Goal: Task Accomplishment & Management: Complete application form

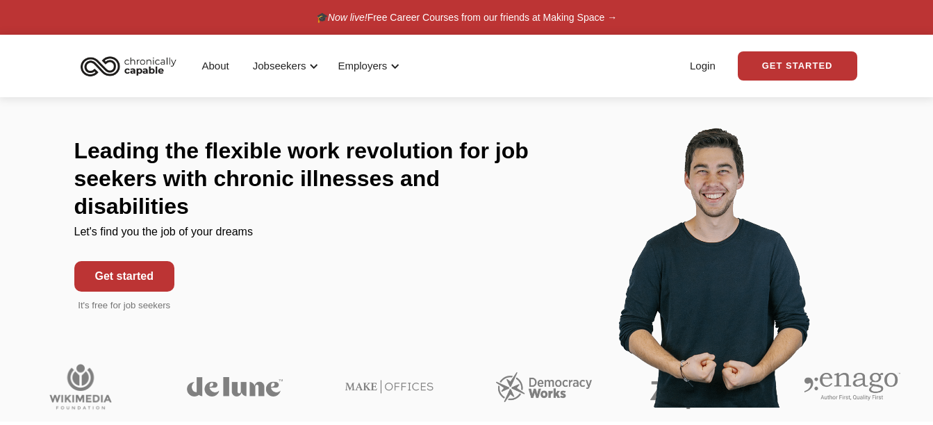
click at [136, 264] on link "Get started" at bounding box center [124, 276] width 100 height 31
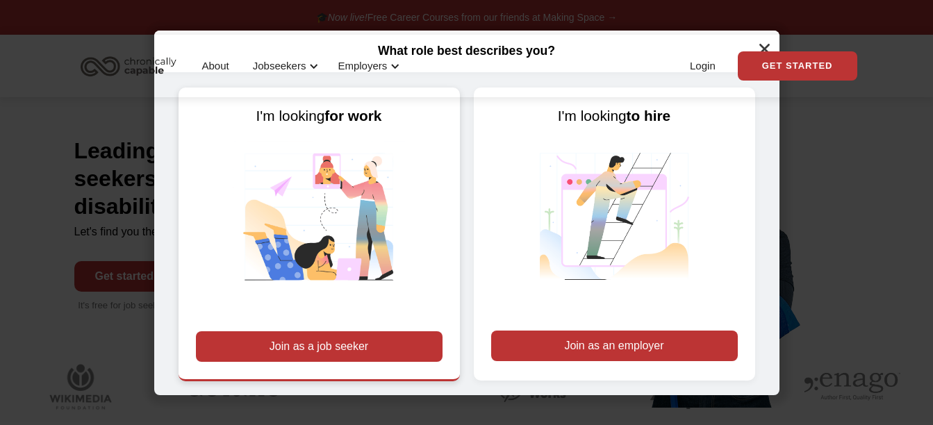
click at [375, 343] on div "Join as a job seeker" at bounding box center [319, 346] width 247 height 31
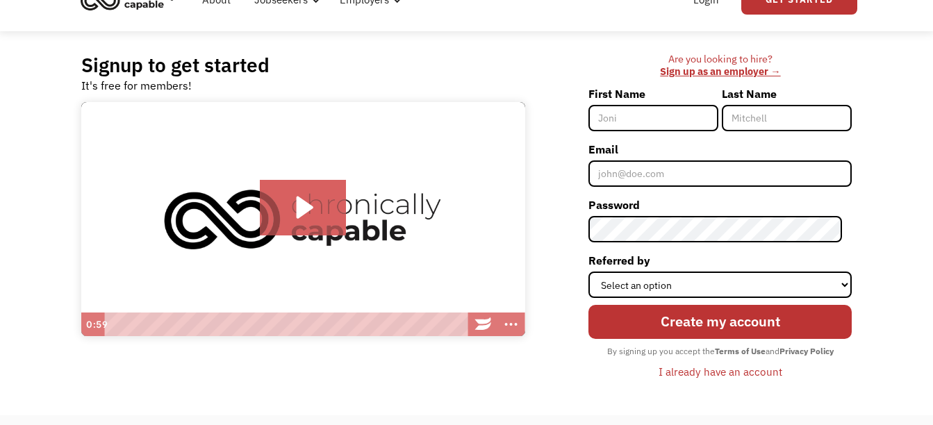
scroll to position [94, 0]
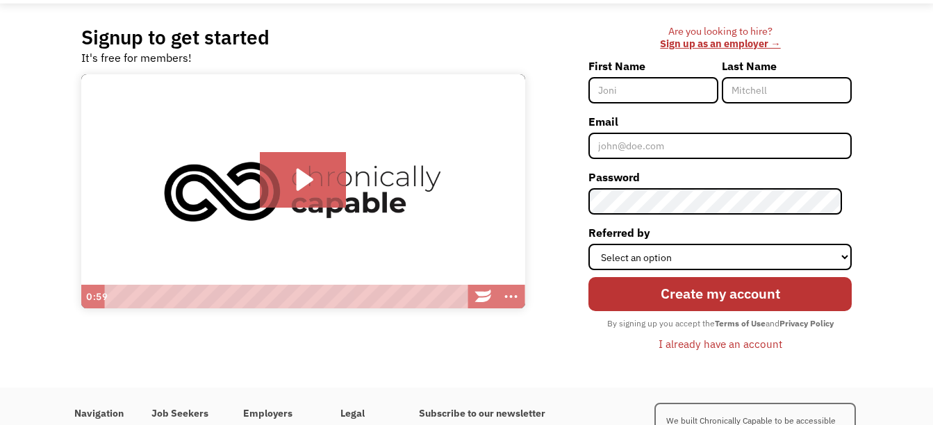
click at [664, 96] on input "First Name" at bounding box center [654, 90] width 130 height 26
type input "[PERSON_NAME]"
click at [794, 87] on input "Last Name" at bounding box center [787, 90] width 130 height 26
type input "Myc"
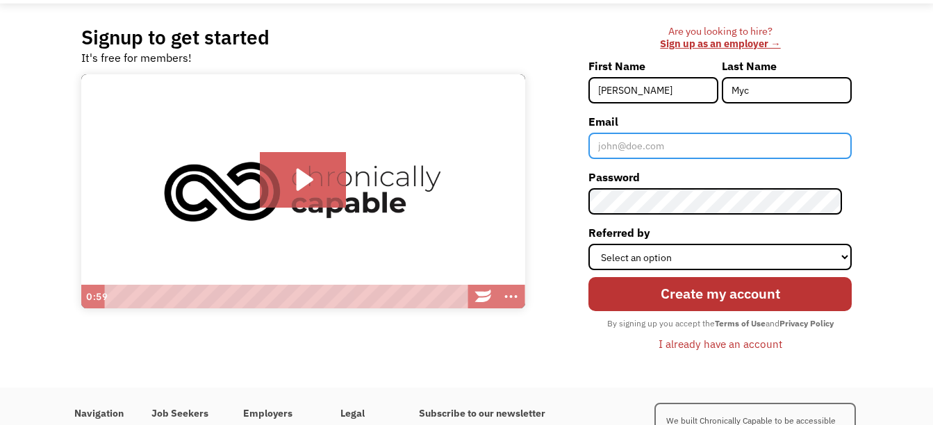
click at [703, 142] on input "Email" at bounding box center [720, 146] width 263 height 26
type input "[EMAIL_ADDRESS][DOMAIN_NAME]"
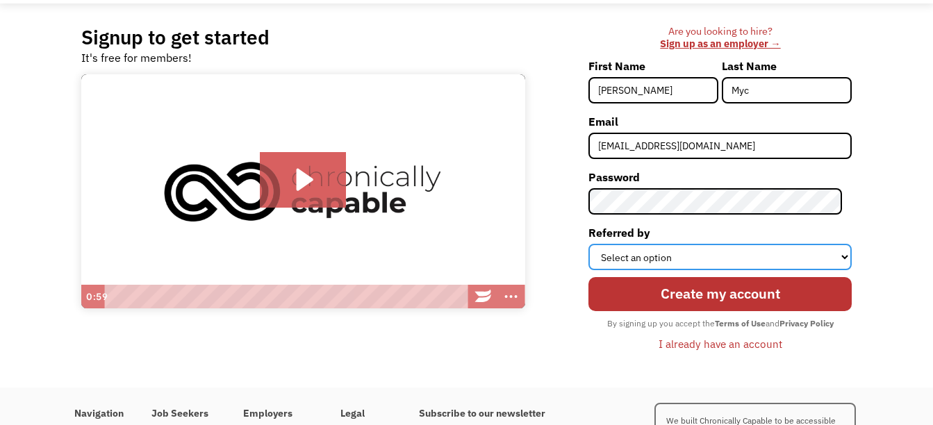
click at [706, 261] on select "Select an option Instagram Facebook Twitter Search Engine News Article Word of …" at bounding box center [720, 257] width 263 height 26
select select "Search Engine"
click at [598, 244] on select "Select an option Instagram Facebook Twitter Search Engine News Article Word of …" at bounding box center [720, 257] width 263 height 26
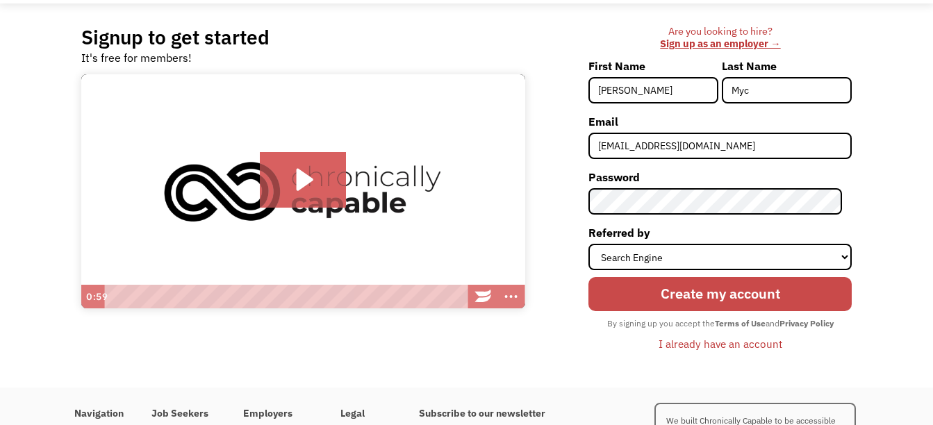
click at [718, 291] on input "Create my account" at bounding box center [720, 293] width 263 height 33
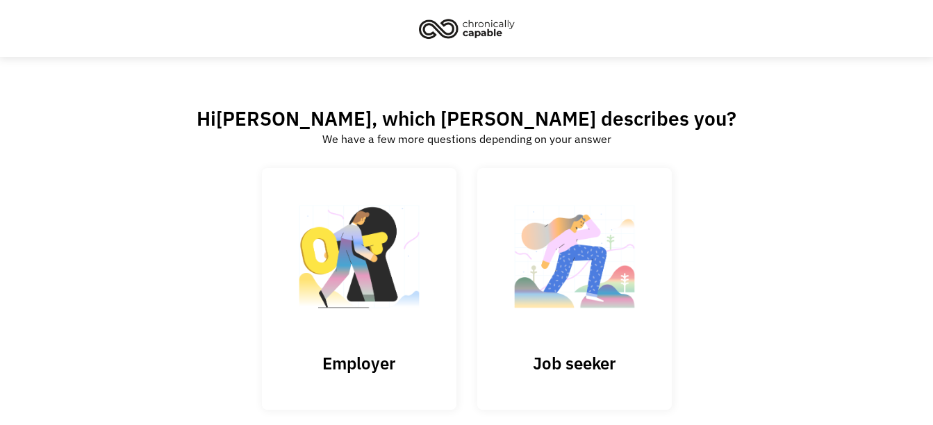
click at [582, 347] on link "Job seeker" at bounding box center [574, 288] width 195 height 241
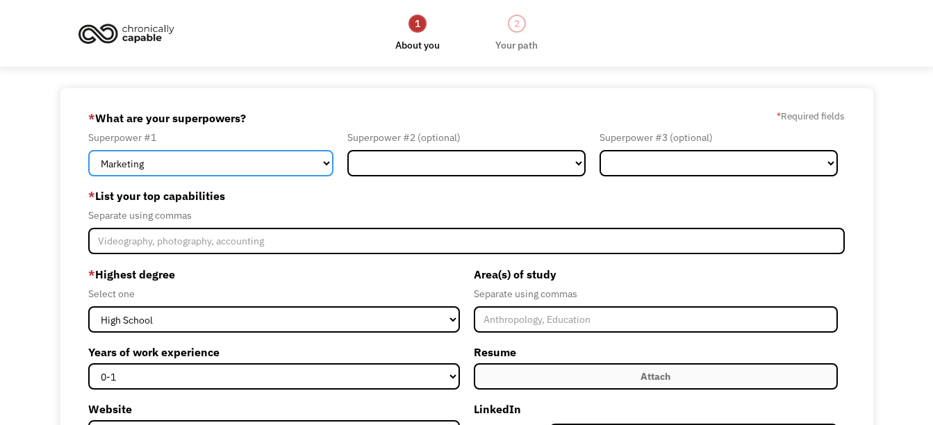
click at [329, 161] on select "Marketing Human Resources Finance Technology Operations Sales Industrial & Manu…" at bounding box center [210, 163] width 245 height 26
select select "Administration"
click at [88, 150] on select "Marketing Human Resources Finance Technology Operations Sales Industrial & Manu…" at bounding box center [210, 163] width 245 height 26
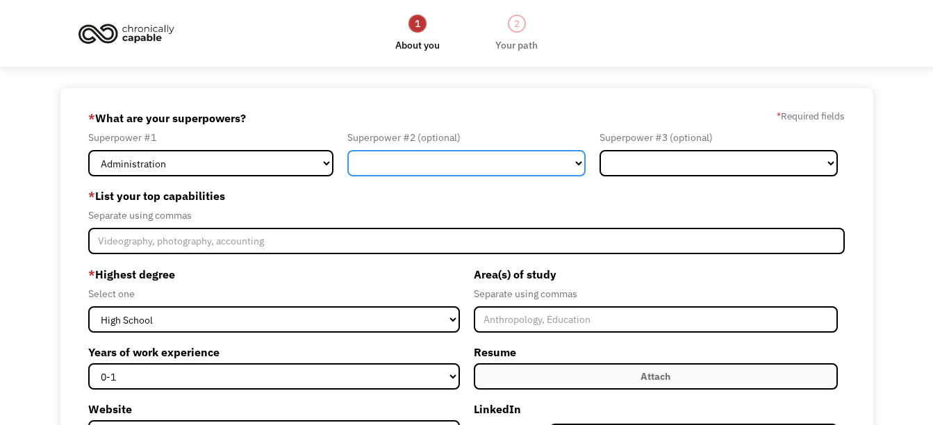
click at [577, 169] on select "Marketing Human Resources Finance Technology Operations Sales Industrial & Manu…" at bounding box center [466, 163] width 238 height 26
select select "Customer Service"
click at [347, 150] on select "Marketing Human Resources Finance Technology Operations Sales Industrial & Manu…" at bounding box center [466, 163] width 238 height 26
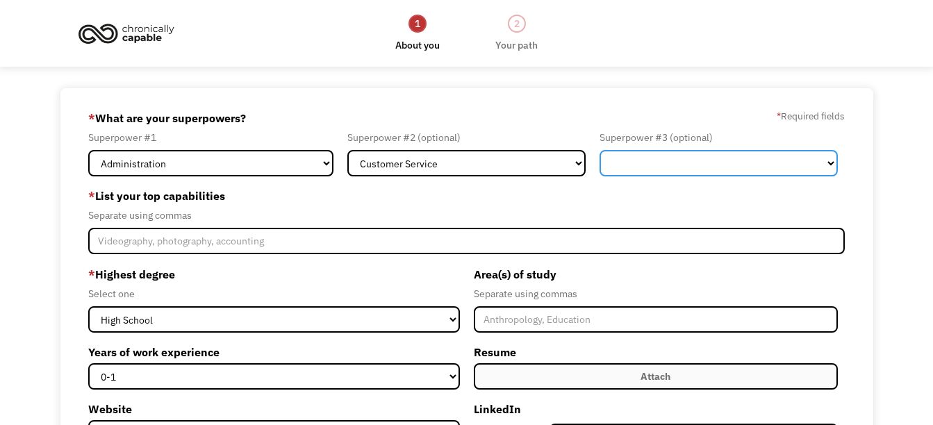
click at [732, 165] on select "Marketing Human Resources Finance Technology Operations Sales Industrial & Manu…" at bounding box center [719, 163] width 238 height 26
select select "Science & Education"
click at [600, 150] on select "Marketing Human Resources Finance Technology Operations Sales Industrial & Manu…" at bounding box center [719, 163] width 238 height 26
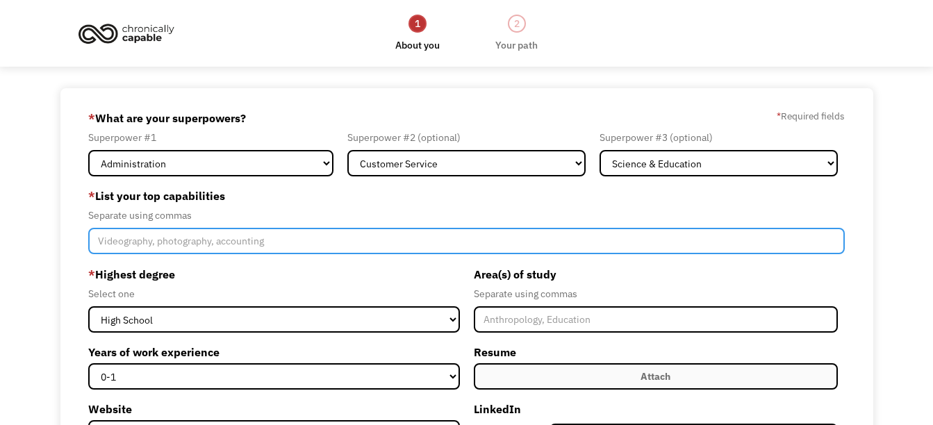
click at [304, 241] on input "Member-Create-Step1" at bounding box center [466, 241] width 757 height 26
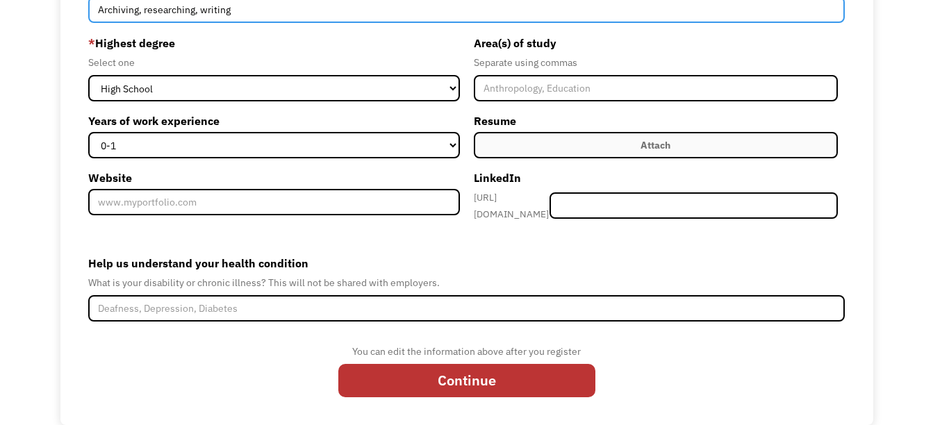
scroll to position [241, 0]
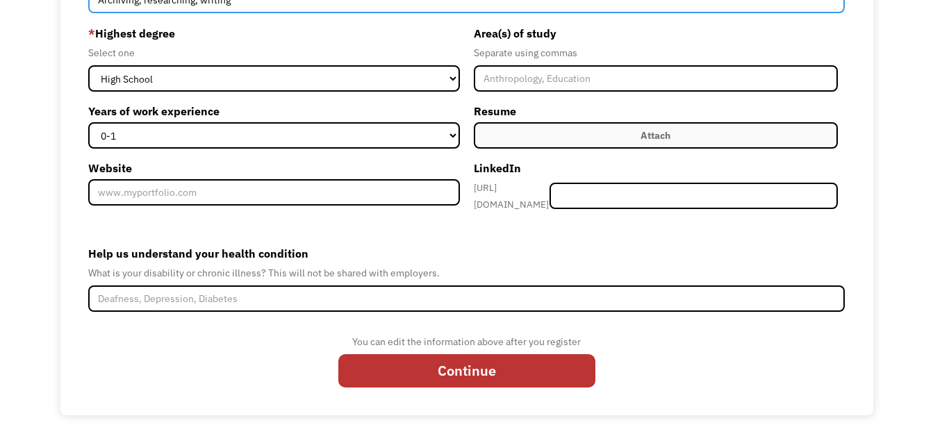
type input "Archiving, researching, writing"
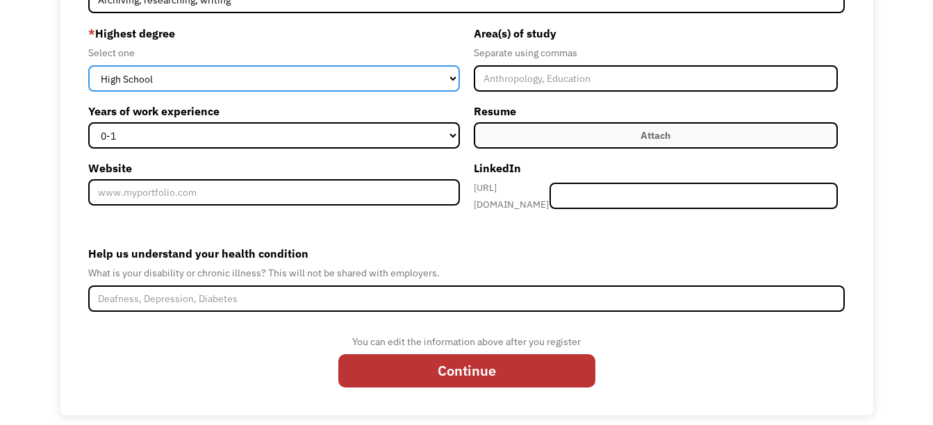
click at [449, 79] on select "High School Associates Bachelors Master's PhD" at bounding box center [274, 78] width 372 height 26
select select "masters"
click at [88, 65] on select "High School Associates Bachelors Master's PhD" at bounding box center [274, 78] width 372 height 26
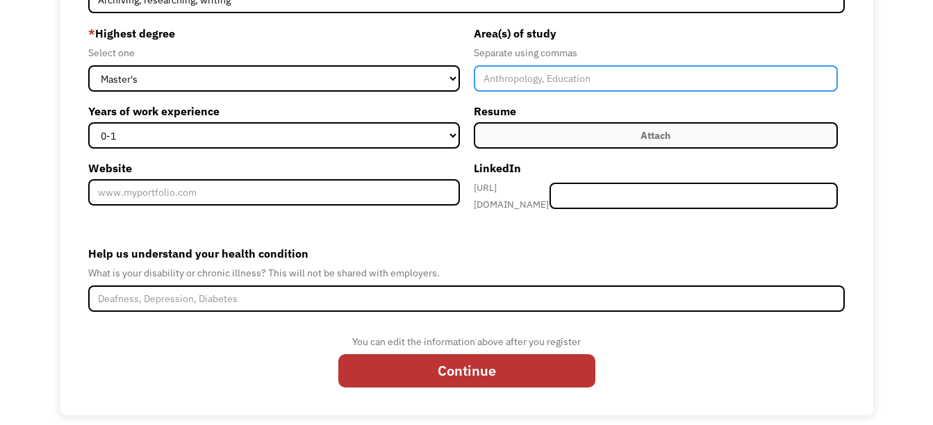
click at [544, 79] on input "Member-Create-Step1" at bounding box center [656, 78] width 365 height 26
type input "Library and Information Science"
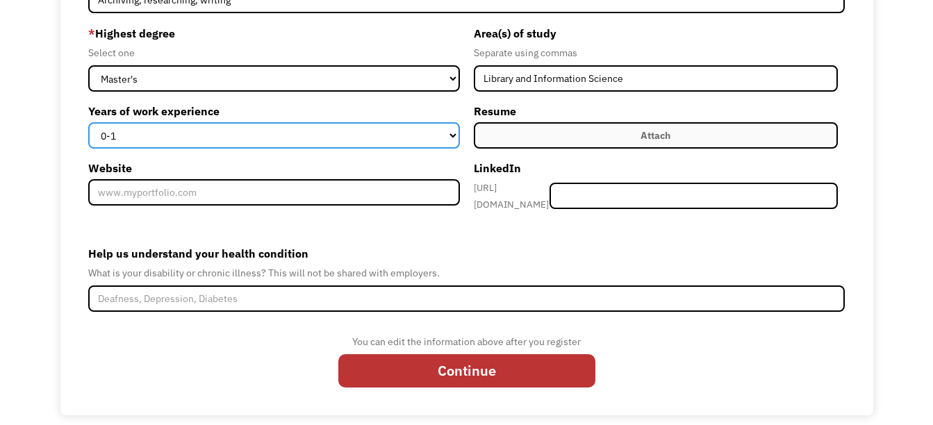
click at [452, 137] on select "0-1 2-4 5-10 11-15 15+" at bounding box center [274, 135] width 372 height 26
select select "5-10"
click at [88, 122] on select "0-1 2-4 5-10 11-15 15+" at bounding box center [274, 135] width 372 height 26
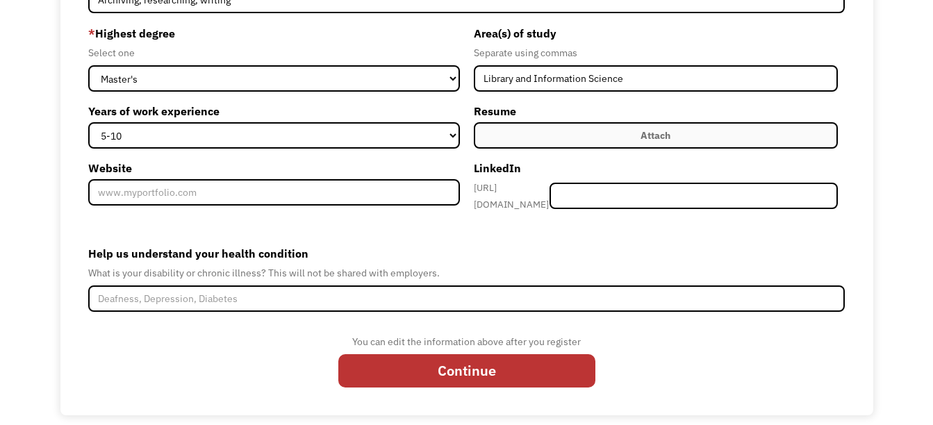
click at [673, 135] on label "Attach" at bounding box center [656, 135] width 365 height 26
click at [655, 136] on div "Attach" at bounding box center [656, 135] width 30 height 17
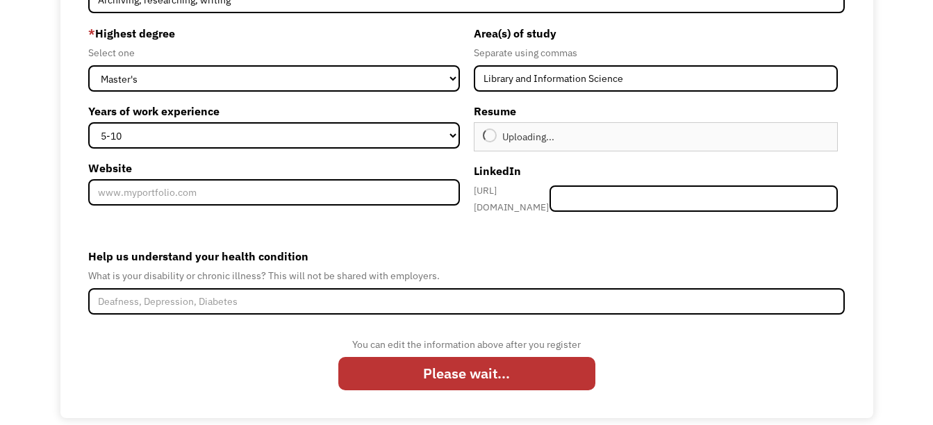
type input "Continue"
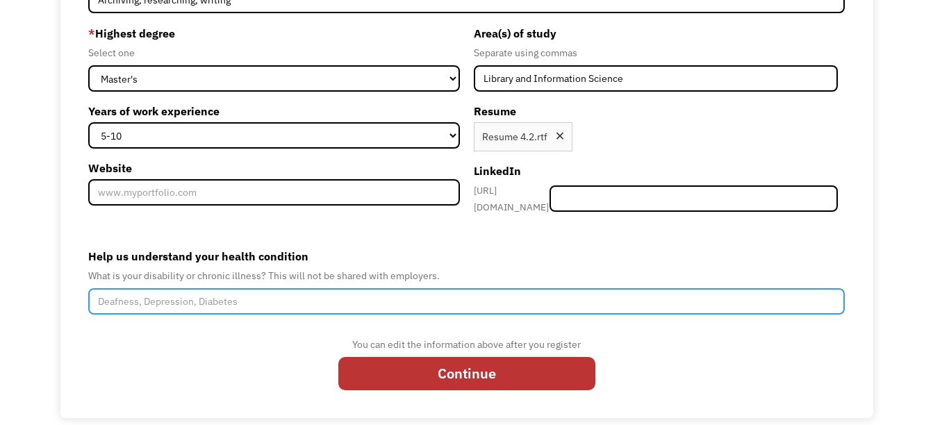
click at [297, 295] on input "Help us understand your health condition" at bounding box center [466, 301] width 757 height 26
type input "s"
click at [253, 294] on input "Help us understand your health condition" at bounding box center [466, 301] width 757 height 26
paste input "Schizophrenia"
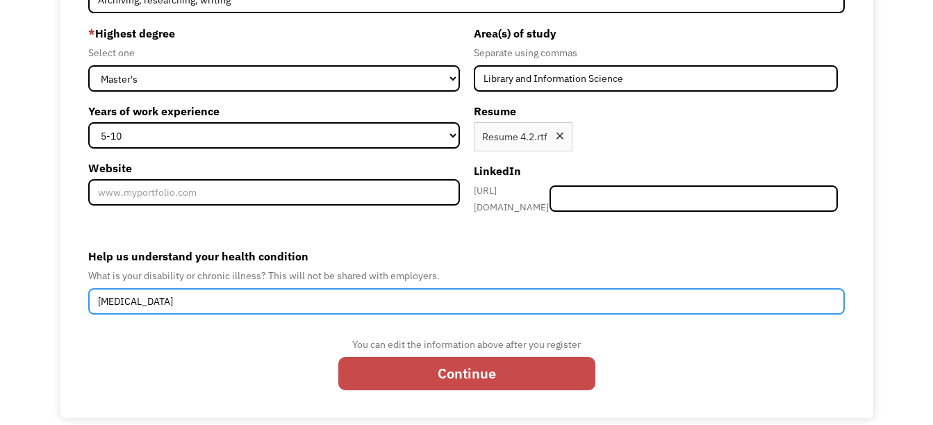
type input "Schizophrenia"
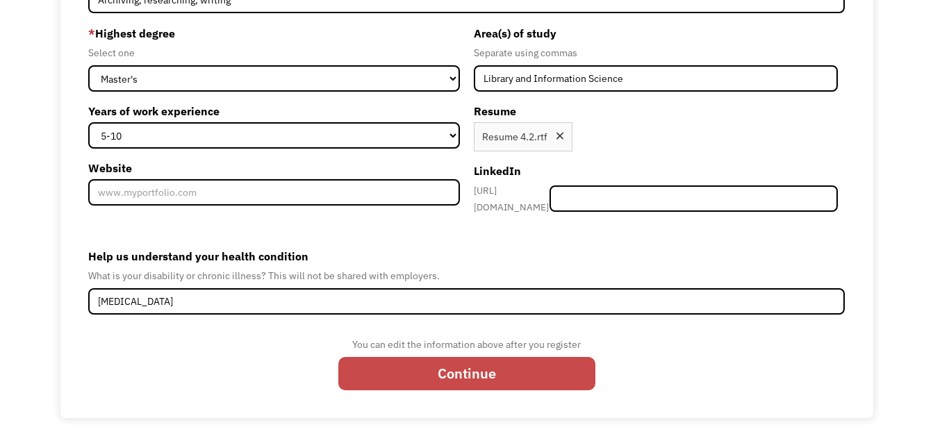
click at [478, 366] on input "Continue" at bounding box center [466, 373] width 257 height 33
type input "Please wait..."
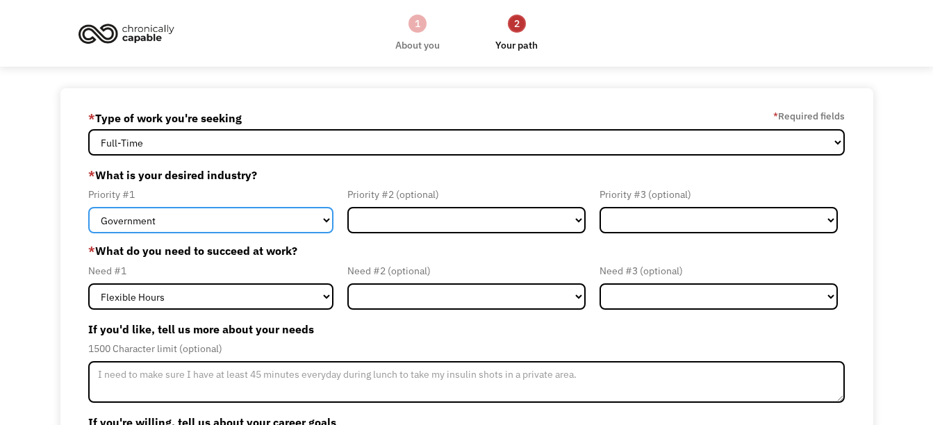
click at [319, 221] on select "Government Finance & Insurance Health & Social Care Tech & Engineering Creative…" at bounding box center [210, 220] width 245 height 26
select select "Education"
click at [88, 207] on select "Government Finance & Insurance Health & Social Care Tech & Engineering Creative…" at bounding box center [210, 220] width 245 height 26
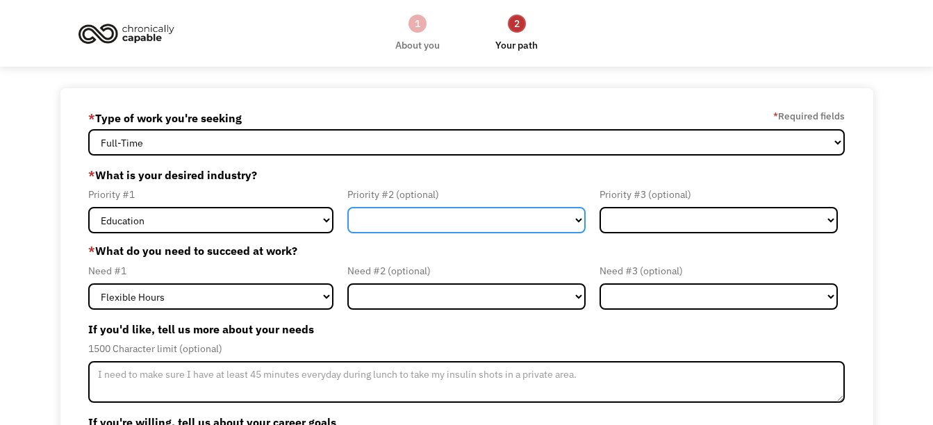
click at [476, 217] on select "Government Finance & Insurance Health & Social Care Tech & Engineering Creative…" at bounding box center [466, 220] width 238 height 26
select select "Administrative"
click at [347, 207] on select "Government Finance & Insurance Health & Social Care Tech & Engineering Creative…" at bounding box center [466, 220] width 238 height 26
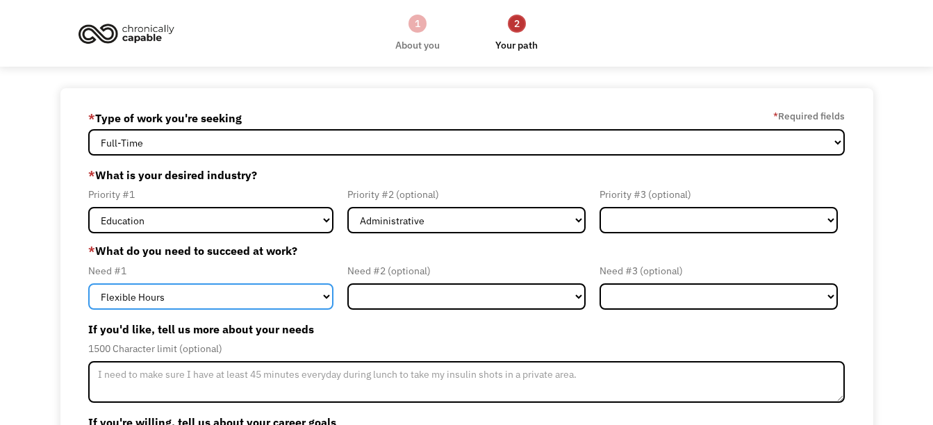
click at [322, 297] on select "Flexible Hours Remote Work Service Animal On-site Accommodations Visual Support…" at bounding box center [210, 297] width 245 height 26
select select "Remote Work"
click at [88, 284] on select "Flexible Hours Remote Work Service Animal On-site Accommodations Visual Support…" at bounding box center [210, 297] width 245 height 26
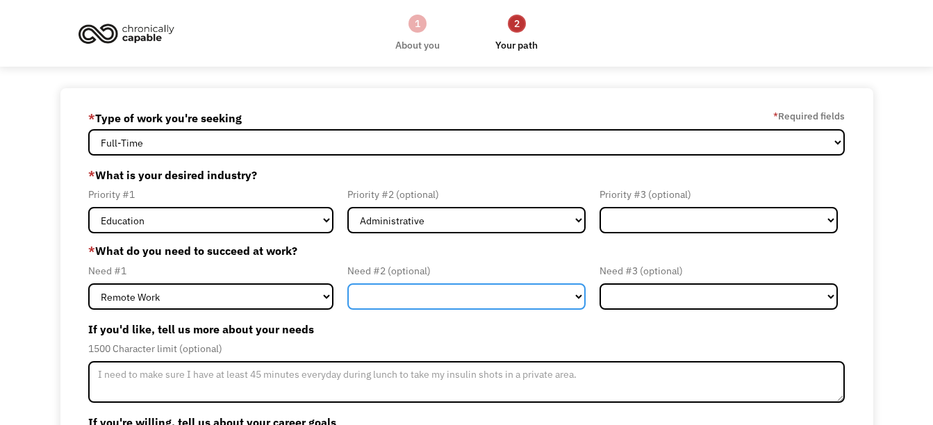
click at [438, 295] on select "Flexible Hours Remote Work Service Animal On-site Accommodations Visual Support…" at bounding box center [466, 297] width 238 height 26
select select "Flexible Hours"
click at [347, 284] on select "Flexible Hours Remote Work Service Animal On-site Accommodations Visual Support…" at bounding box center [466, 297] width 238 height 26
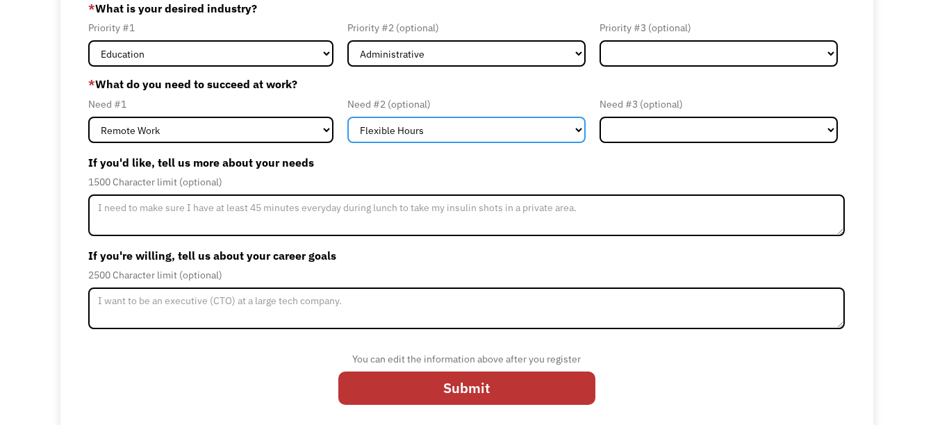
scroll to position [174, 0]
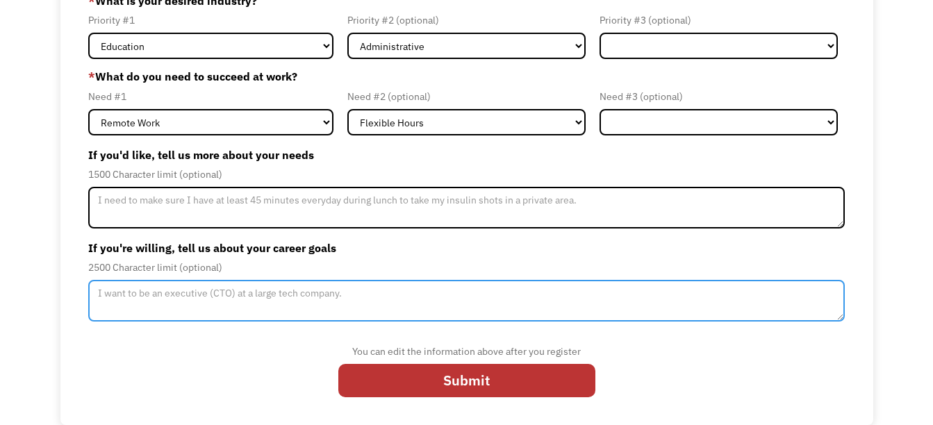
click at [392, 294] on textarea "Member-Update-Form-Step2" at bounding box center [466, 301] width 757 height 42
type textarea "I want to work in a supportive environment."
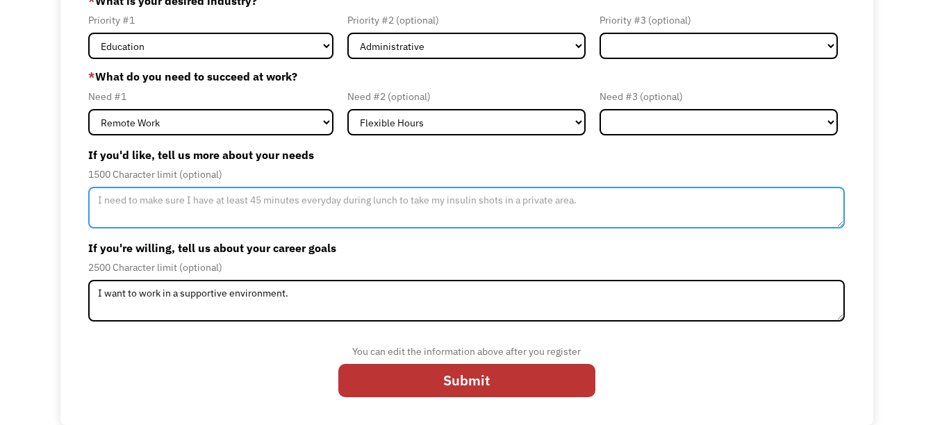
click at [593, 197] on textarea "Member-Update-Form-Step2" at bounding box center [466, 208] width 757 height 42
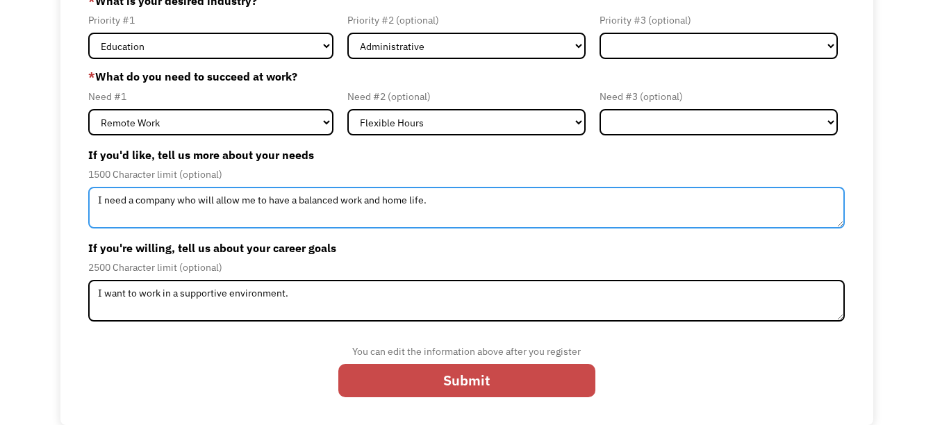
type textarea "I need a company who will allow me to have a balanced work and home life."
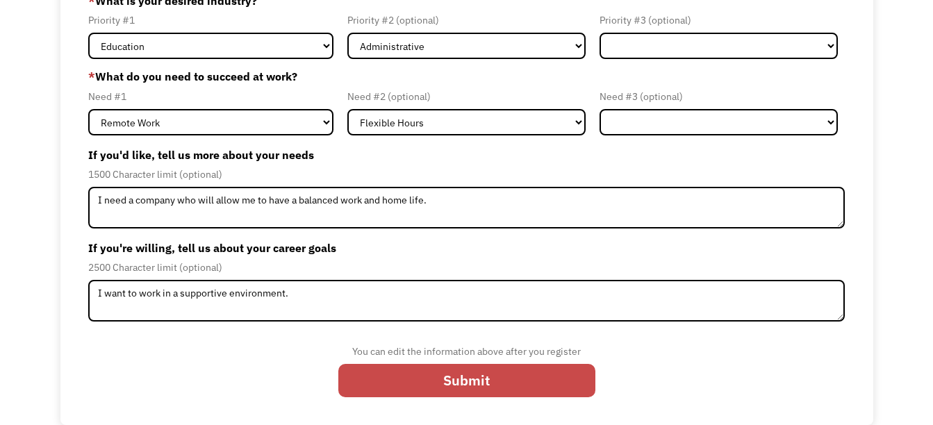
click at [461, 382] on input "Submit" at bounding box center [466, 380] width 257 height 33
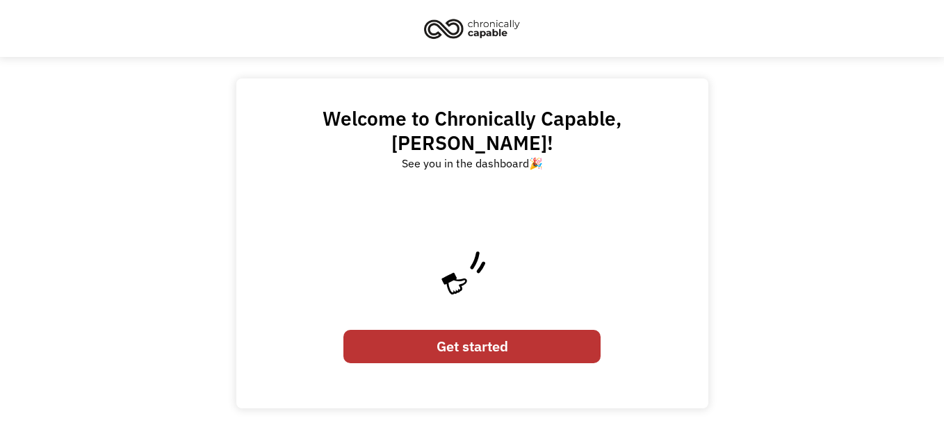
click at [477, 330] on link "Get started" at bounding box center [471, 346] width 257 height 33
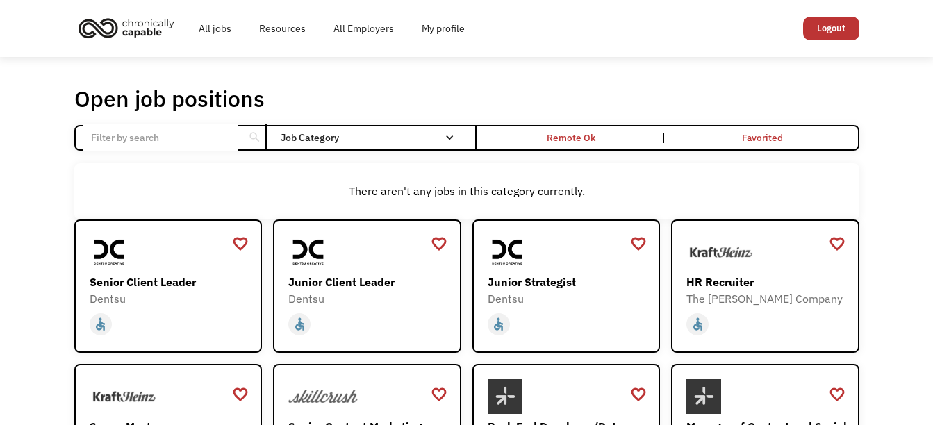
click at [188, 132] on input "Email Form" at bounding box center [160, 137] width 155 height 26
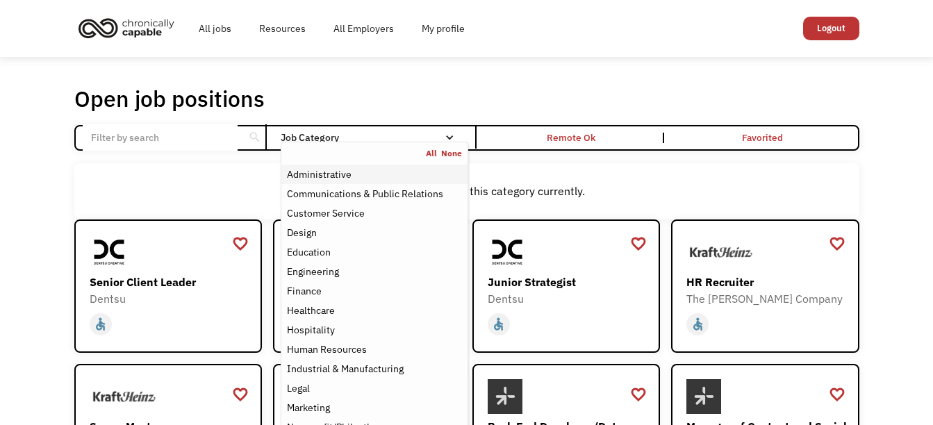
click at [331, 167] on div "Administrative" at bounding box center [319, 174] width 65 height 17
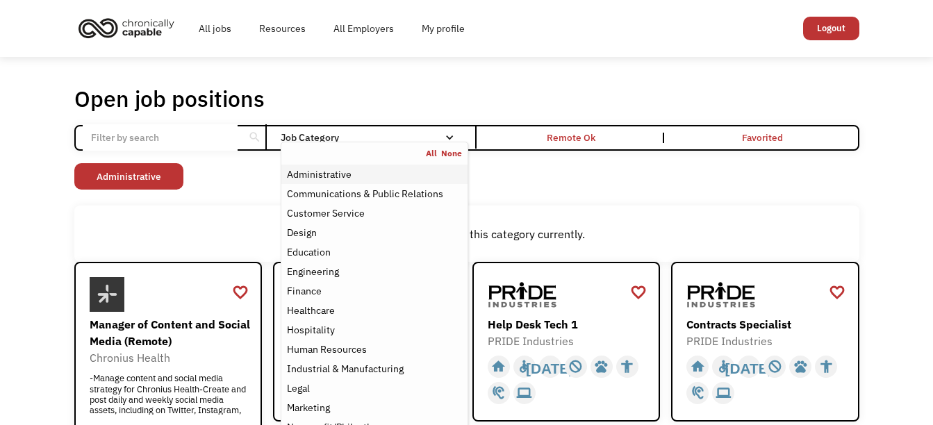
click at [309, 172] on div "Administrative" at bounding box center [319, 174] width 65 height 17
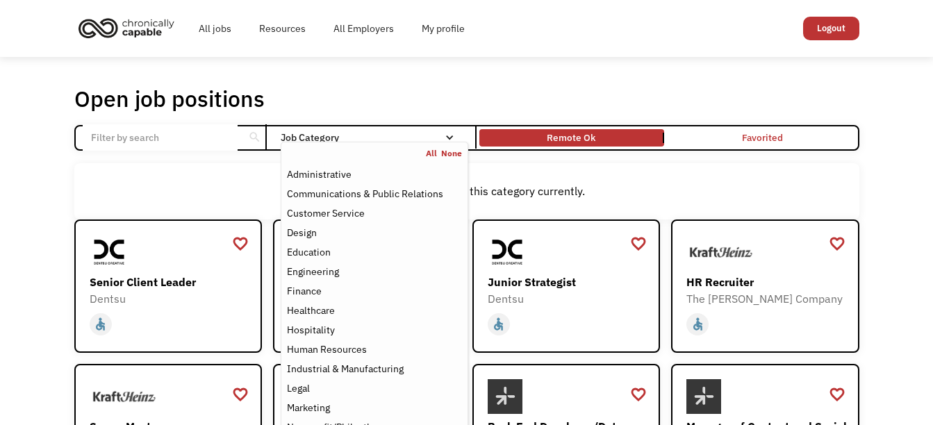
click at [600, 145] on link "Remote Ok" at bounding box center [572, 137] width 190 height 23
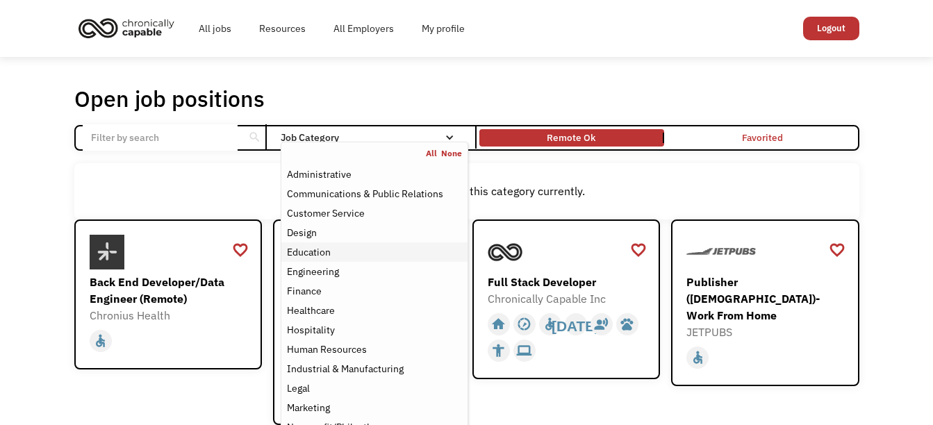
click at [317, 257] on div "Education" at bounding box center [309, 252] width 44 height 17
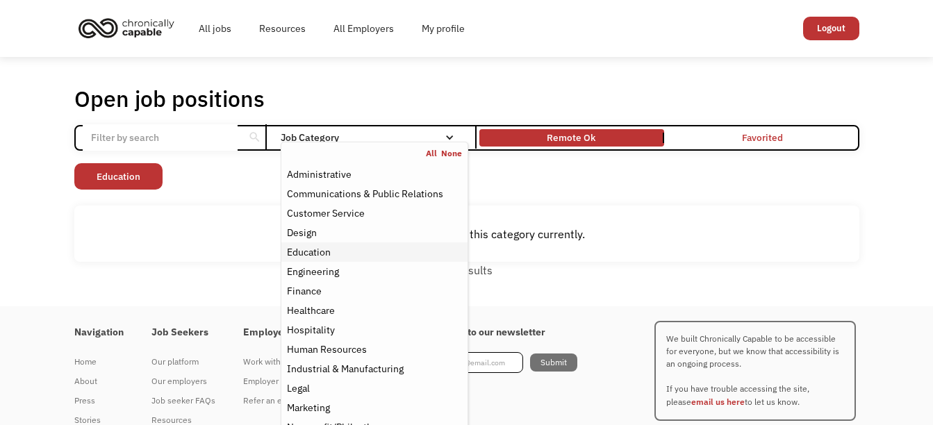
click at [311, 251] on div "Education" at bounding box center [309, 252] width 44 height 17
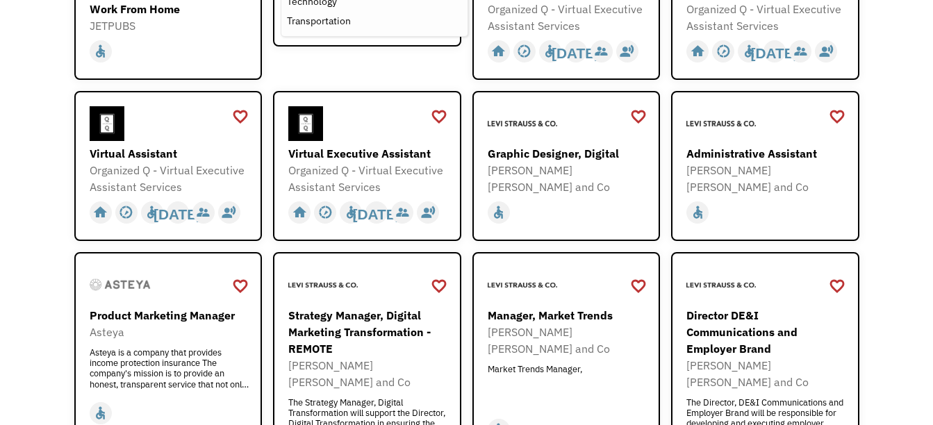
scroll to position [551, 0]
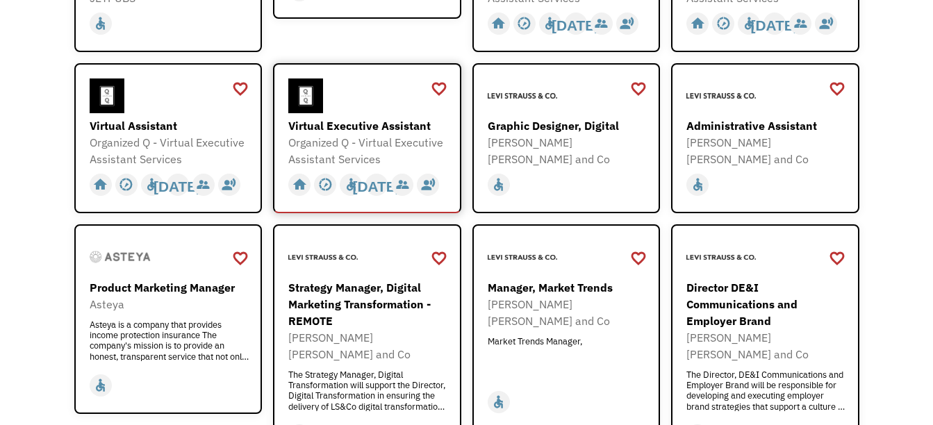
click at [361, 117] on div "Virtual Executive Assistant" at bounding box center [368, 125] width 161 height 17
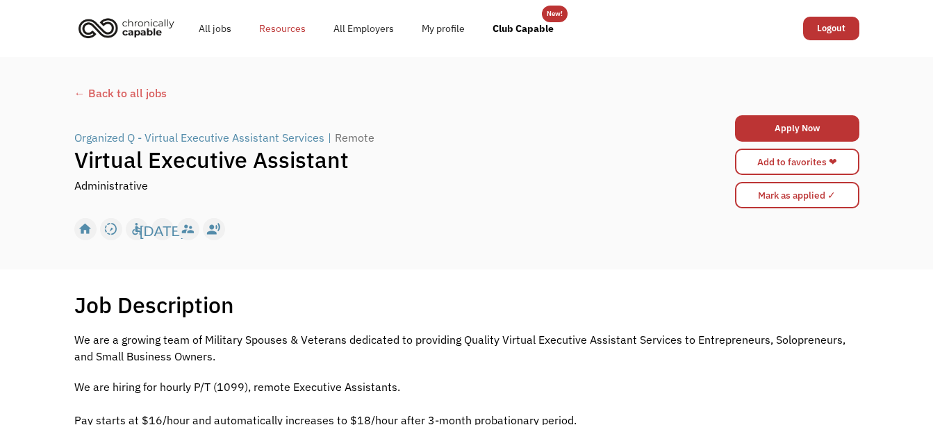
click at [275, 32] on link "Resources" at bounding box center [282, 28] width 74 height 44
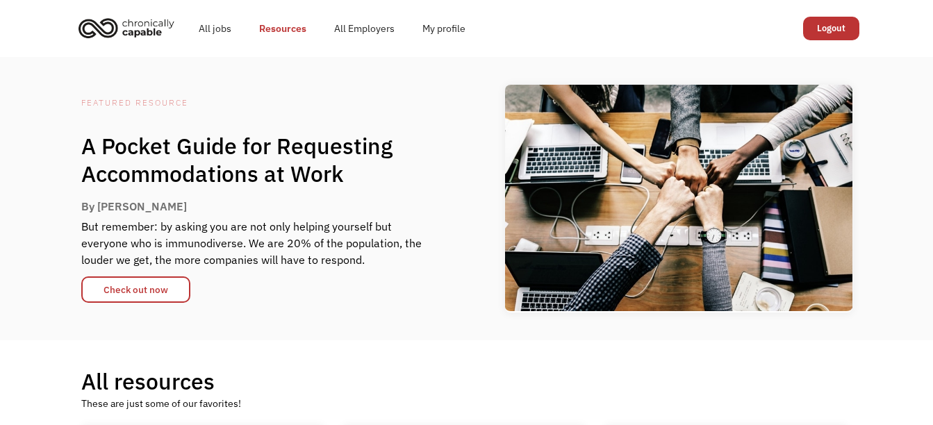
click at [208, 31] on link "All jobs" at bounding box center [215, 28] width 60 height 44
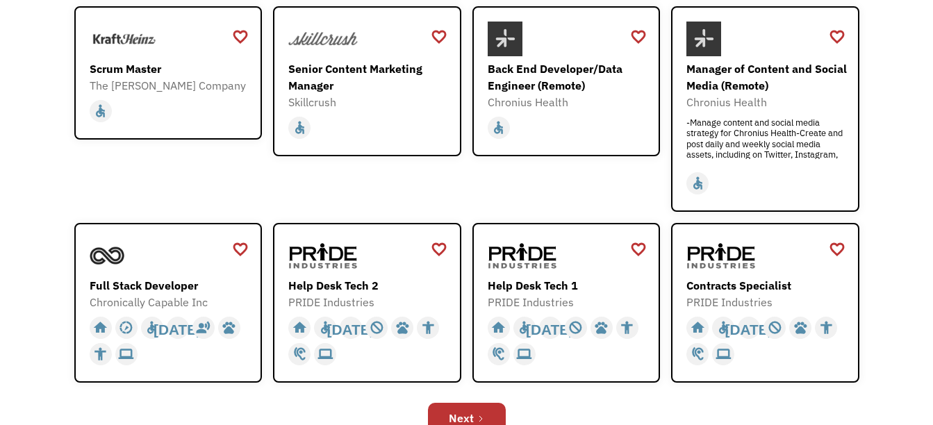
scroll to position [564, 0]
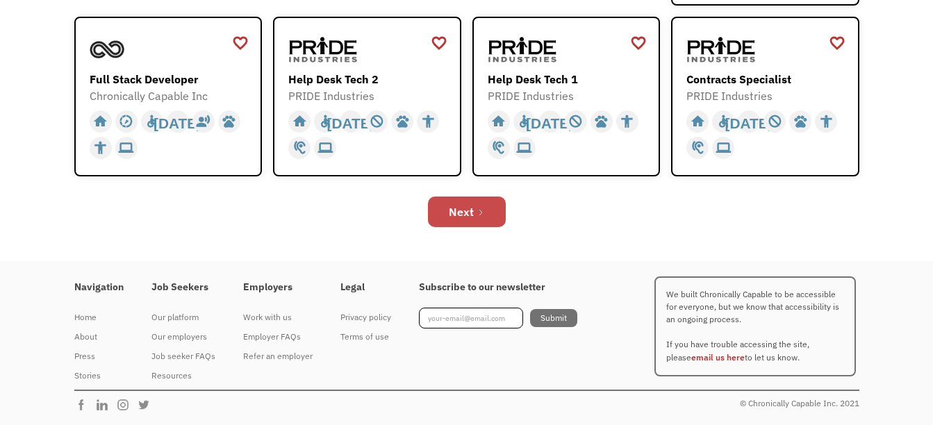
click at [478, 202] on link "Next" at bounding box center [467, 212] width 78 height 31
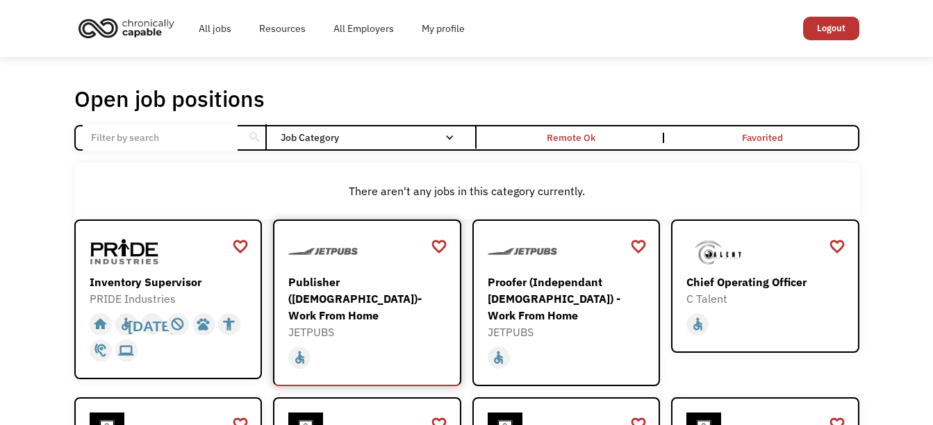
click at [382, 282] on div "Publisher ([DEMOGRAPHIC_DATA])- Work From Home" at bounding box center [368, 299] width 161 height 50
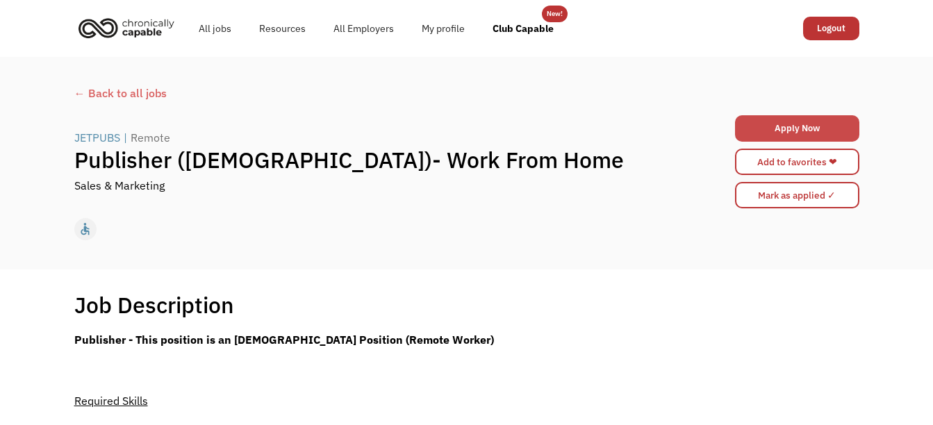
click at [796, 122] on link "Apply Now" at bounding box center [797, 128] width 124 height 26
